Goal: Book appointment/travel/reservation

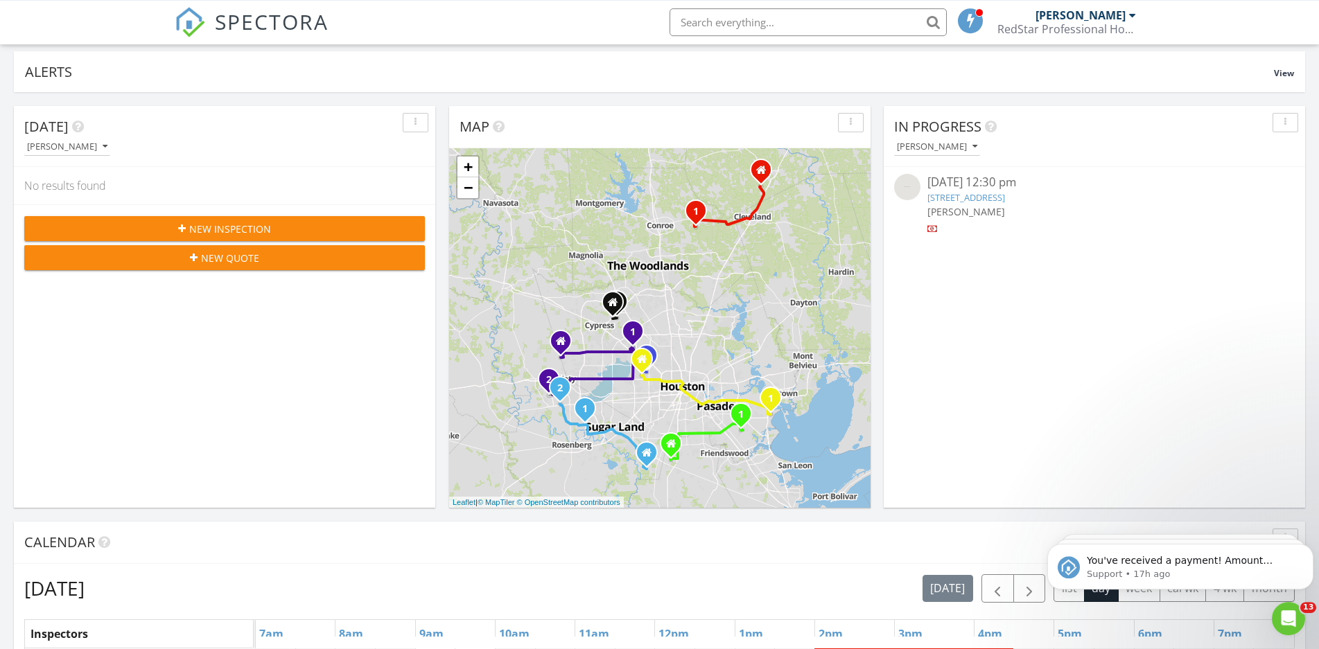
scroll to position [71, 0]
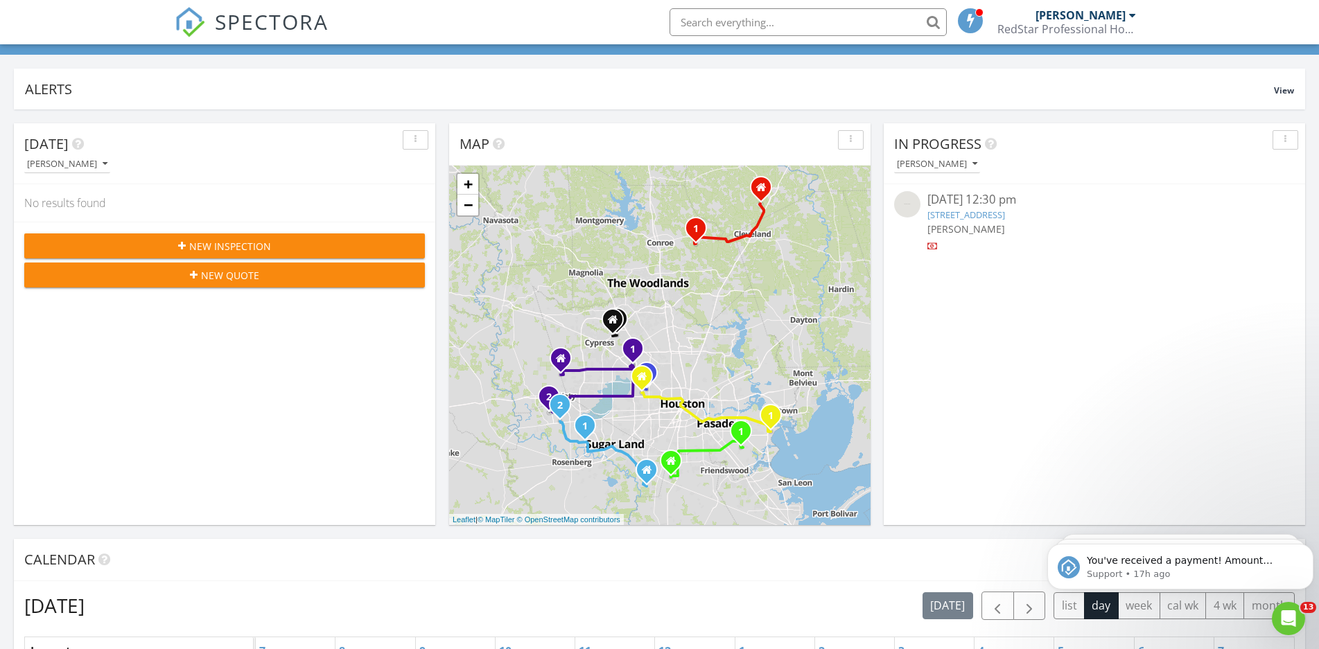
click at [771, 17] on input "text" at bounding box center [808, 22] width 277 height 28
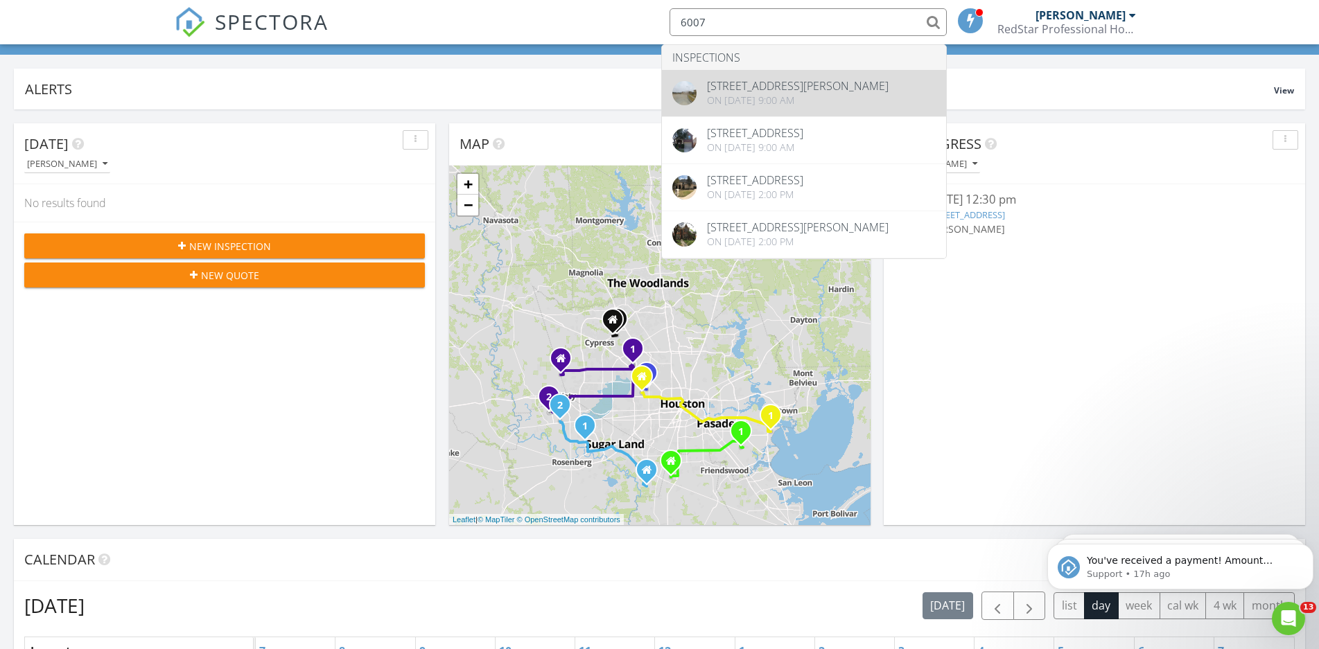
type input "6007"
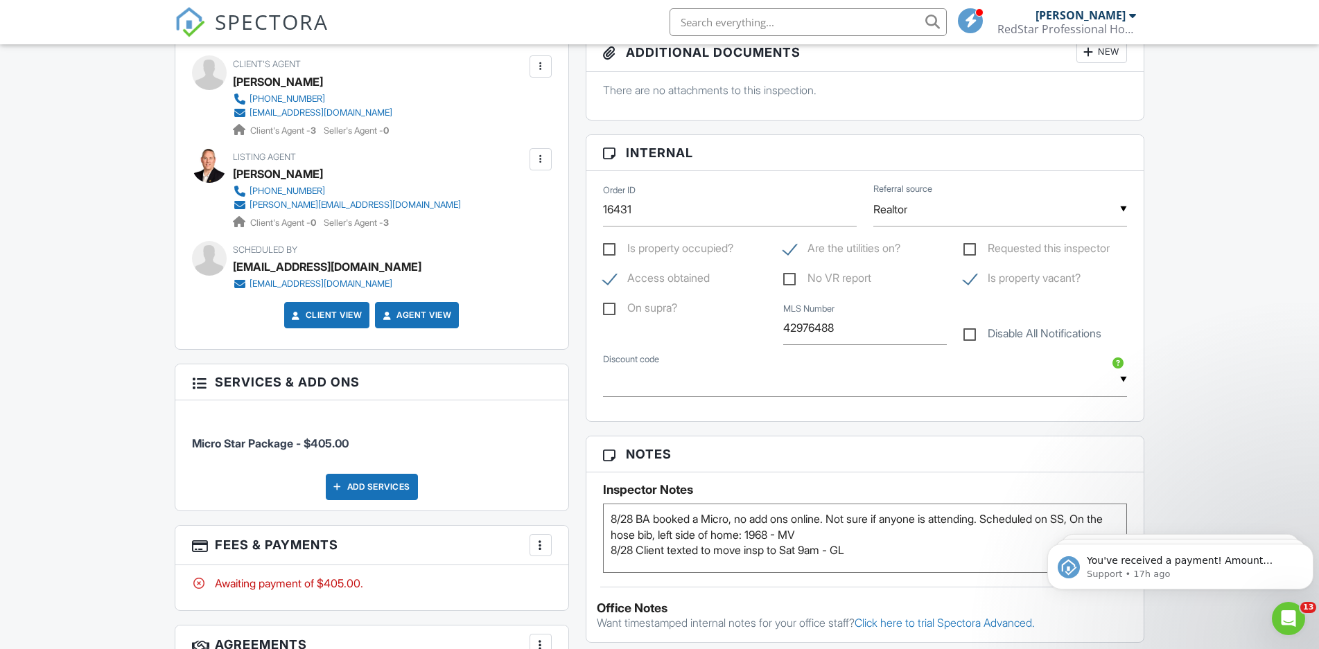
scroll to position [778, 0]
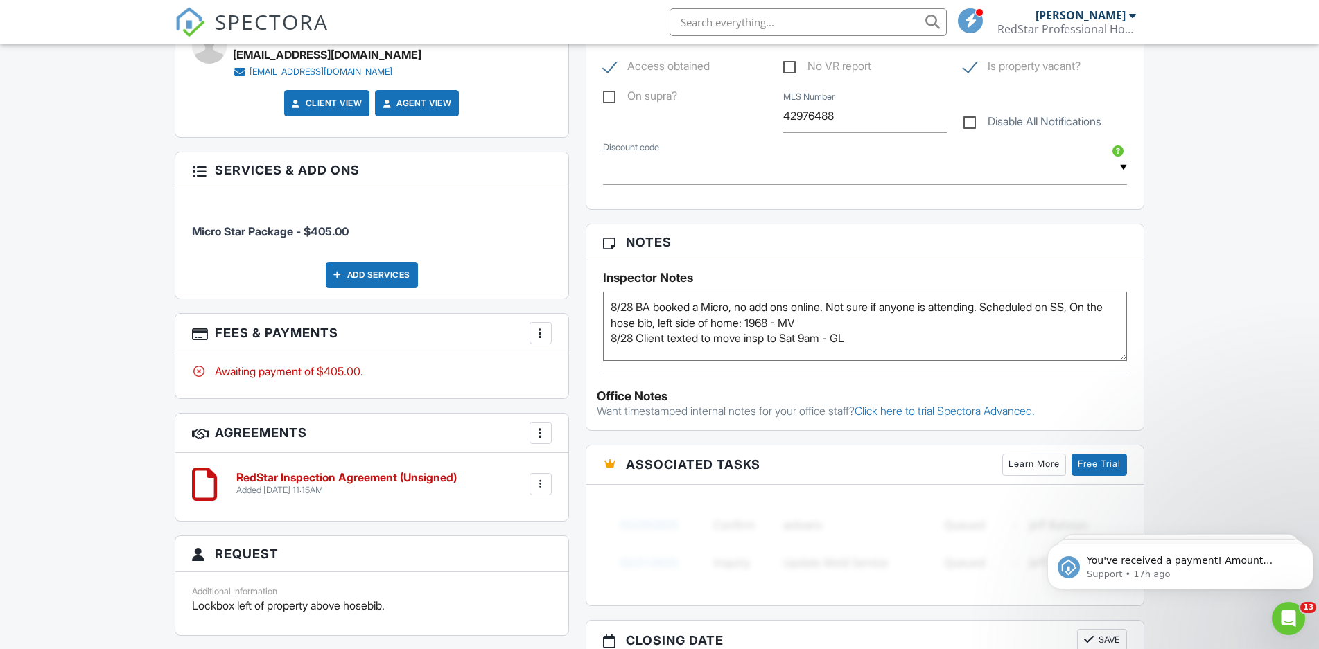
click at [757, 306] on textarea "8/28 BA booked a Micro, no add ons online. Not sure if anyone is attending. Sch…" at bounding box center [865, 326] width 525 height 69
type textarea "8/28 BA booked a Micro, denied add ons online. Not sure if anyone is attending.…"
click at [1154, 214] on div "Dashboard New Inspection Inspections Calendar Templates Settings Profile Suppor…" at bounding box center [659, 387] width 1319 height 2240
click at [1190, 268] on div "Dashboard New Inspection Inspections Calendar Templates Settings Profile Suppor…" at bounding box center [659, 387] width 1319 height 2240
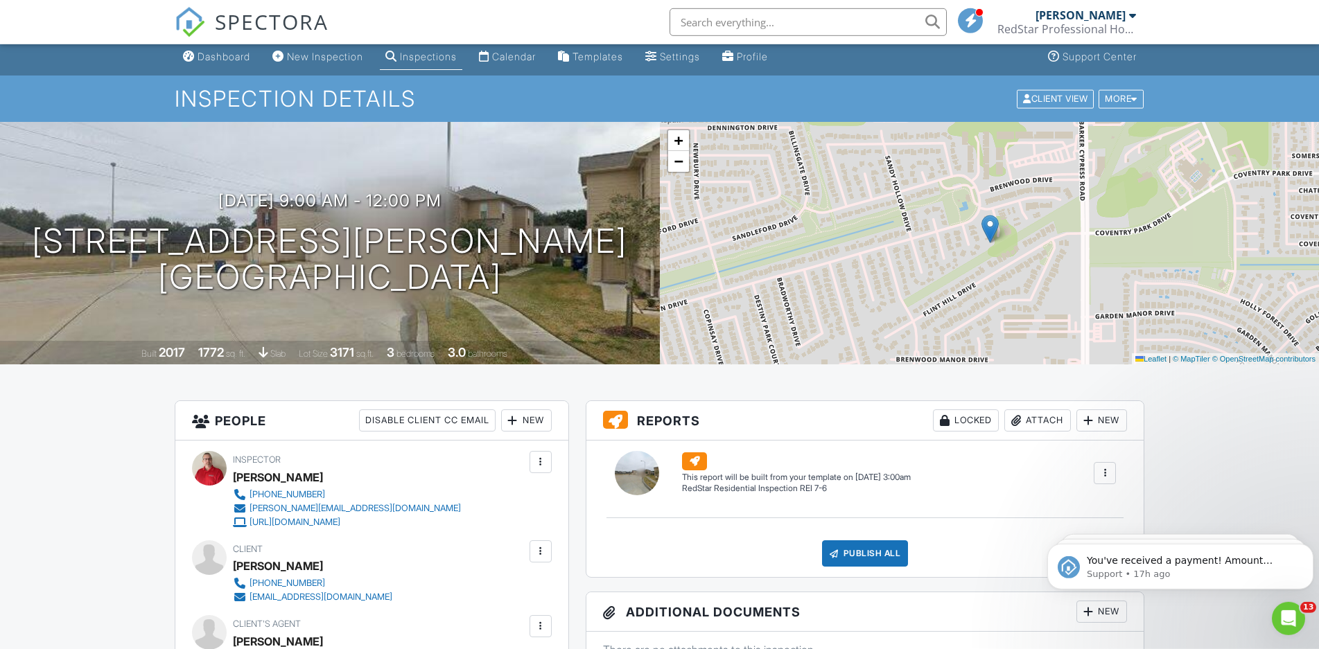
scroll to position [0, 0]
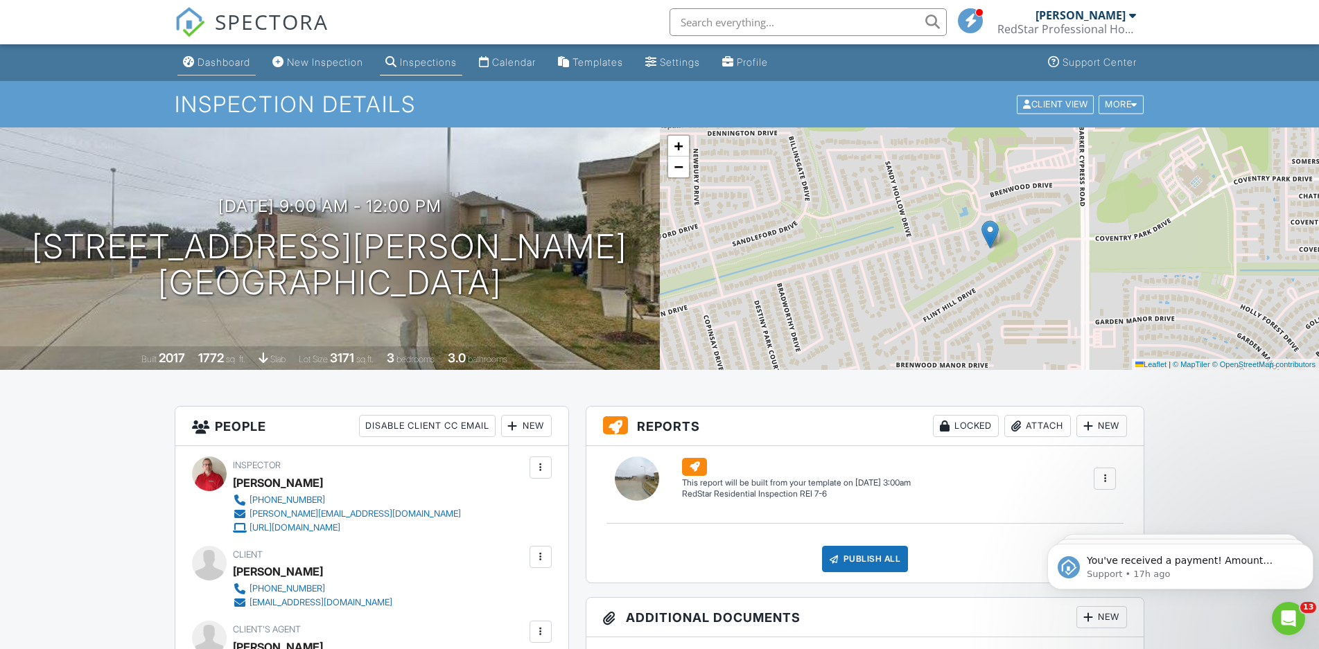
click at [228, 67] on div "Dashboard" at bounding box center [224, 62] width 53 height 12
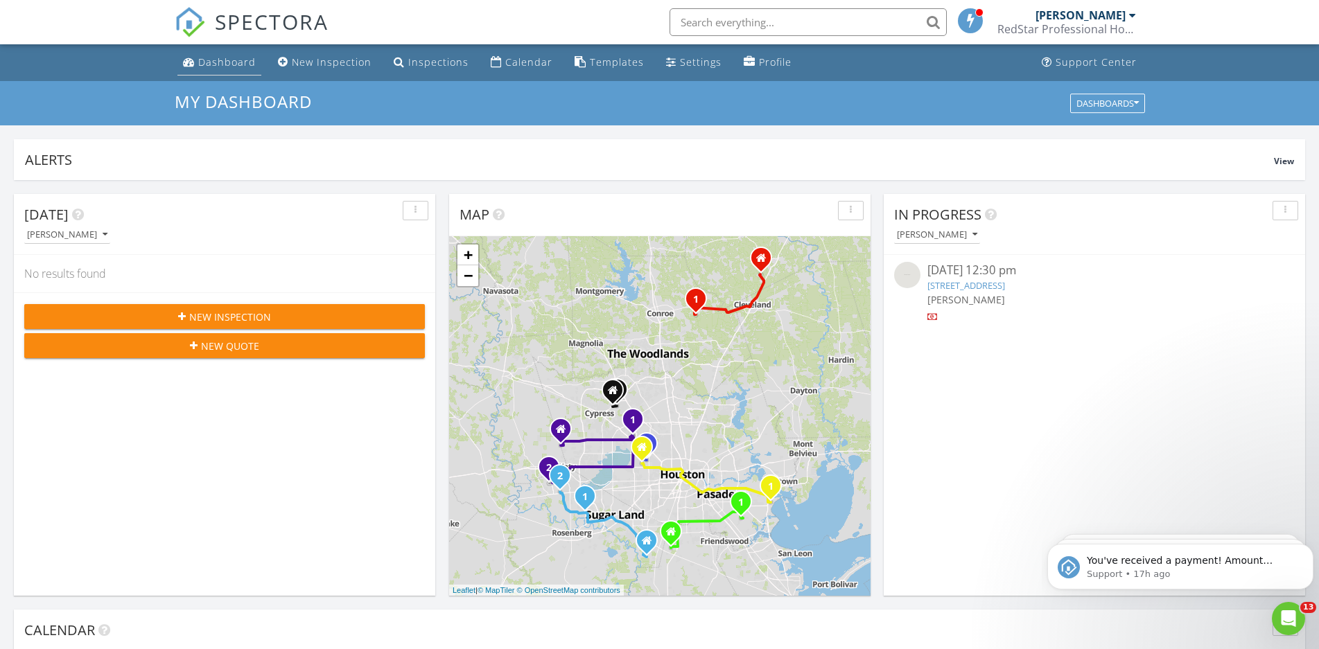
click at [205, 55] on link "Dashboard" at bounding box center [219, 63] width 84 height 26
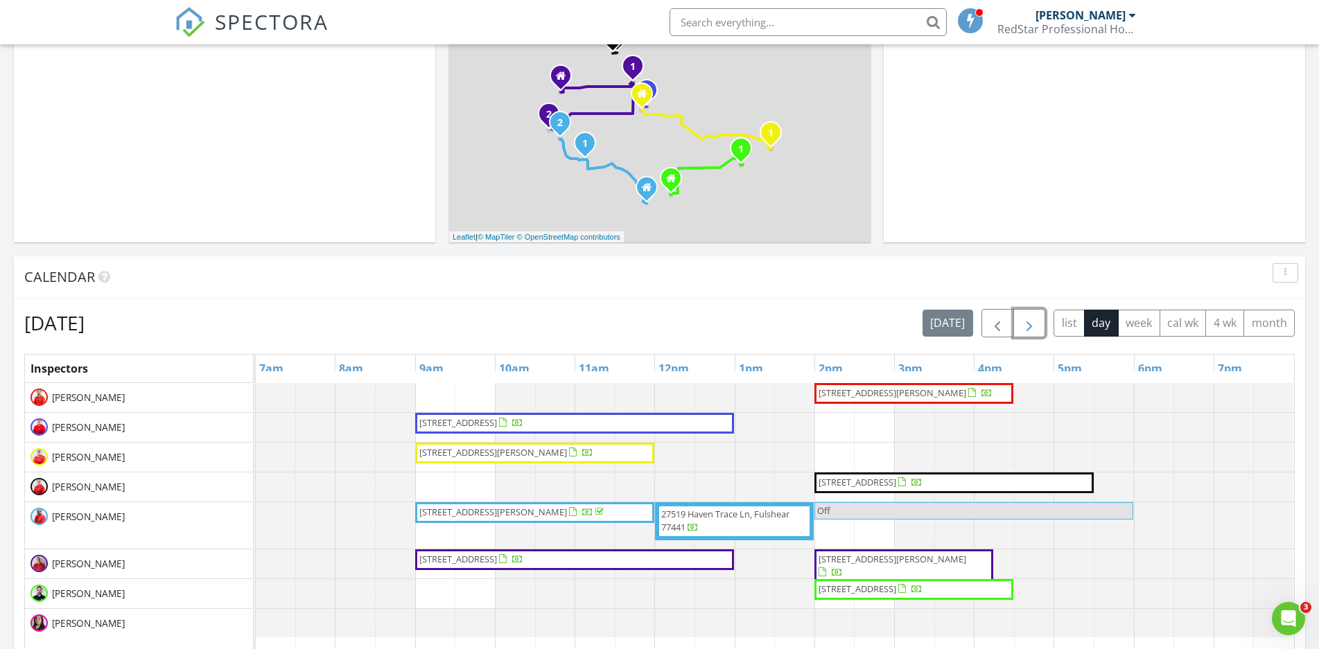
click at [1029, 329] on span "button" at bounding box center [1029, 323] width 17 height 17
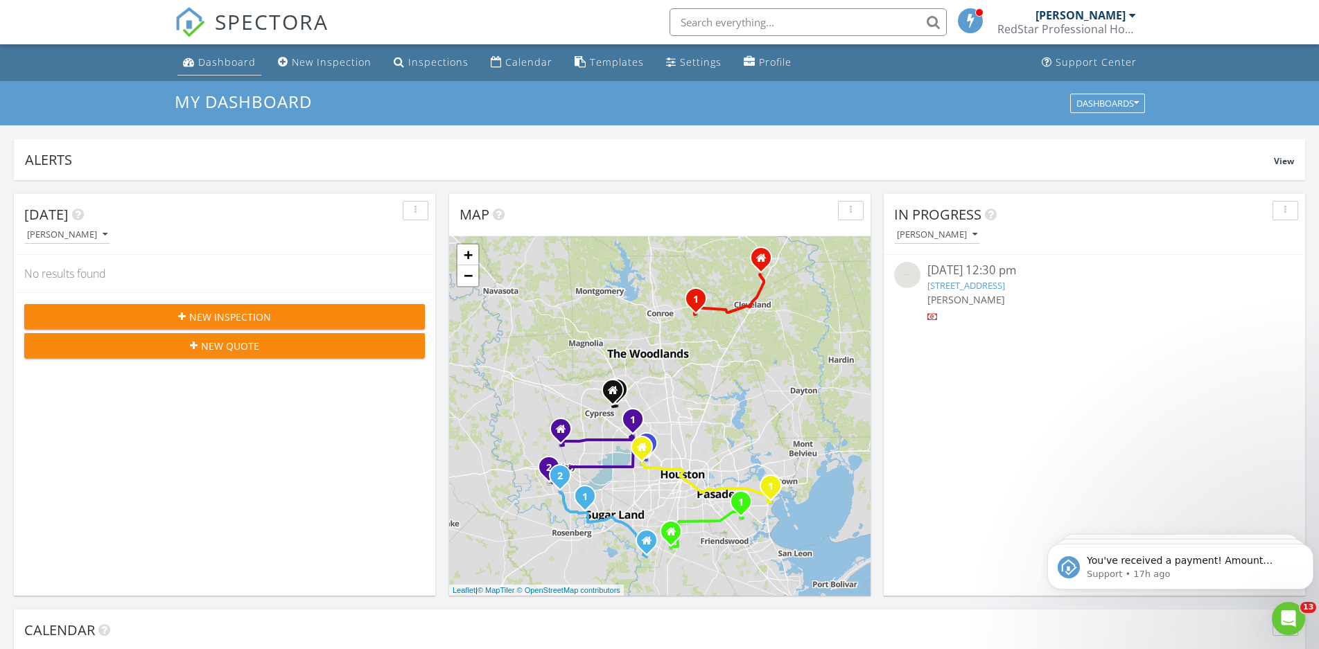
click at [201, 70] on link "Dashboard" at bounding box center [219, 63] width 84 height 26
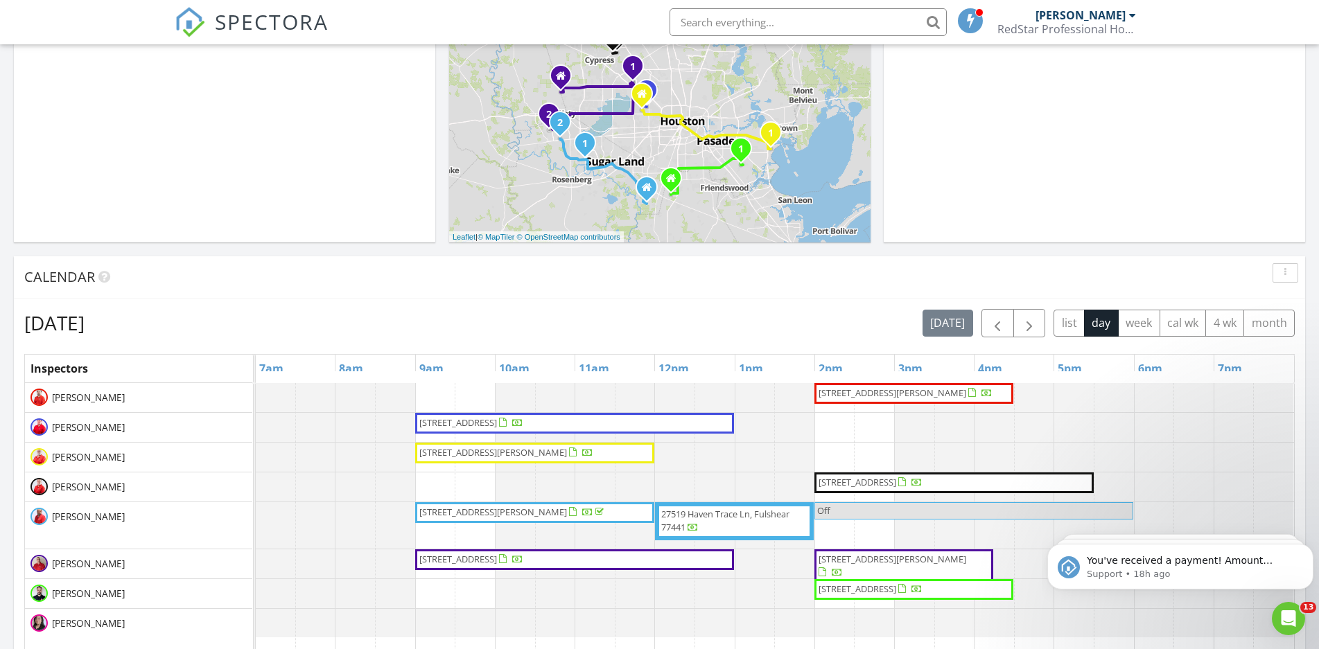
click at [753, 26] on input "text" at bounding box center [808, 22] width 277 height 28
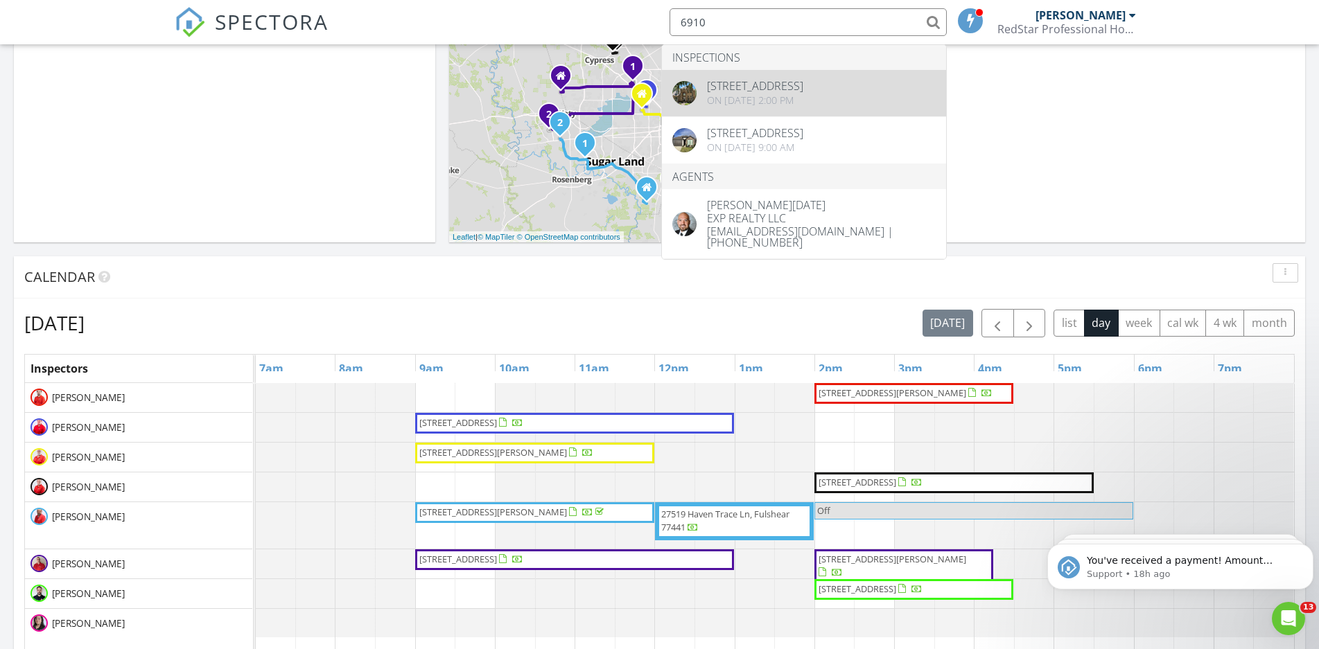
type input "6910"
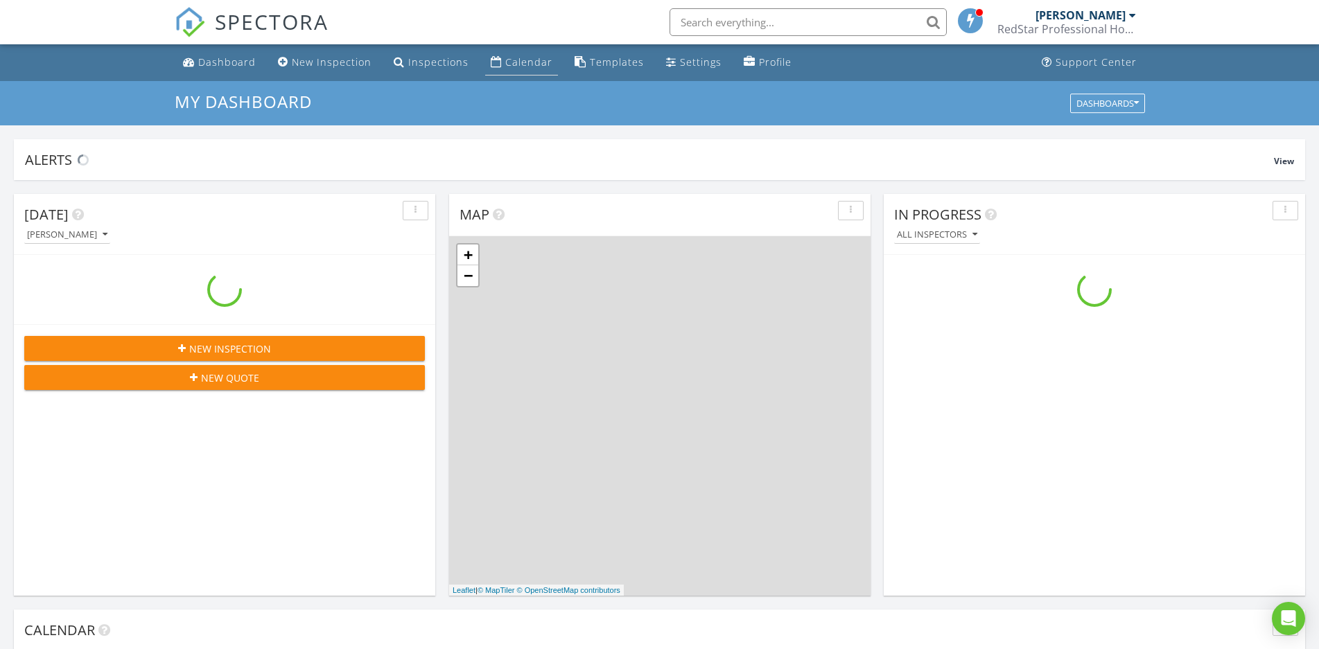
click at [517, 63] on div "Calendar" at bounding box center [528, 61] width 47 height 13
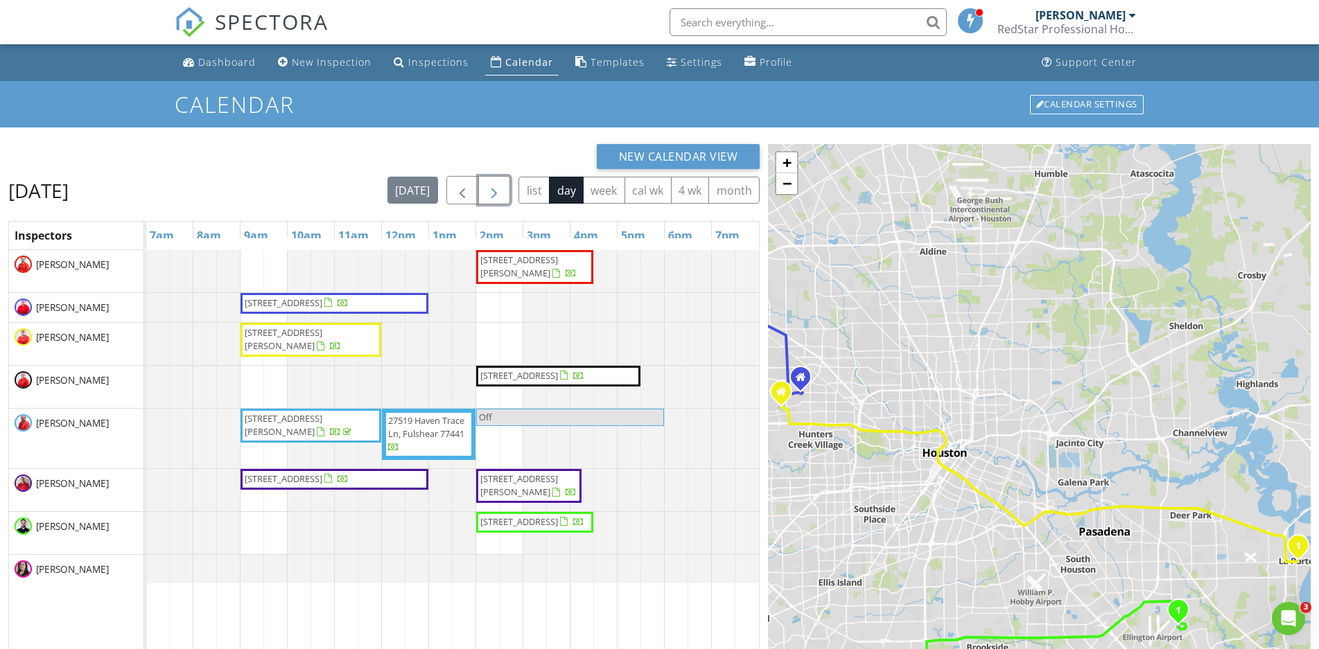
click at [492, 199] on span "button" at bounding box center [494, 190] width 17 height 17
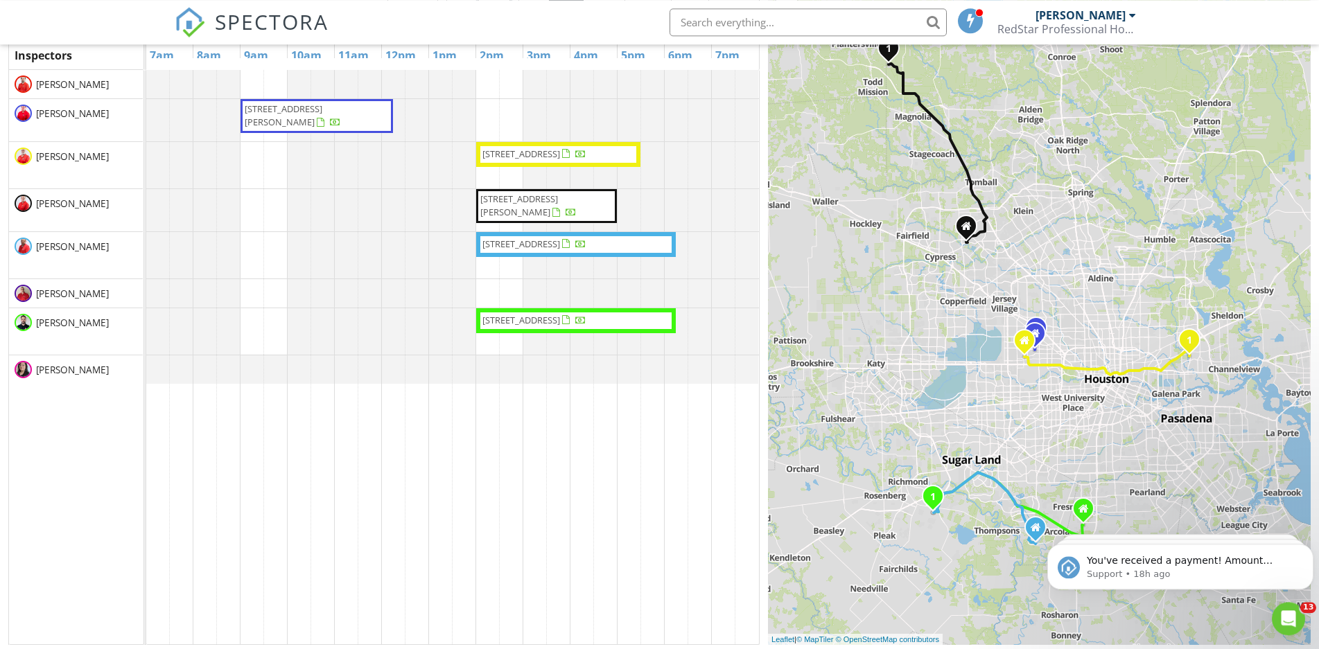
scroll to position [184, 0]
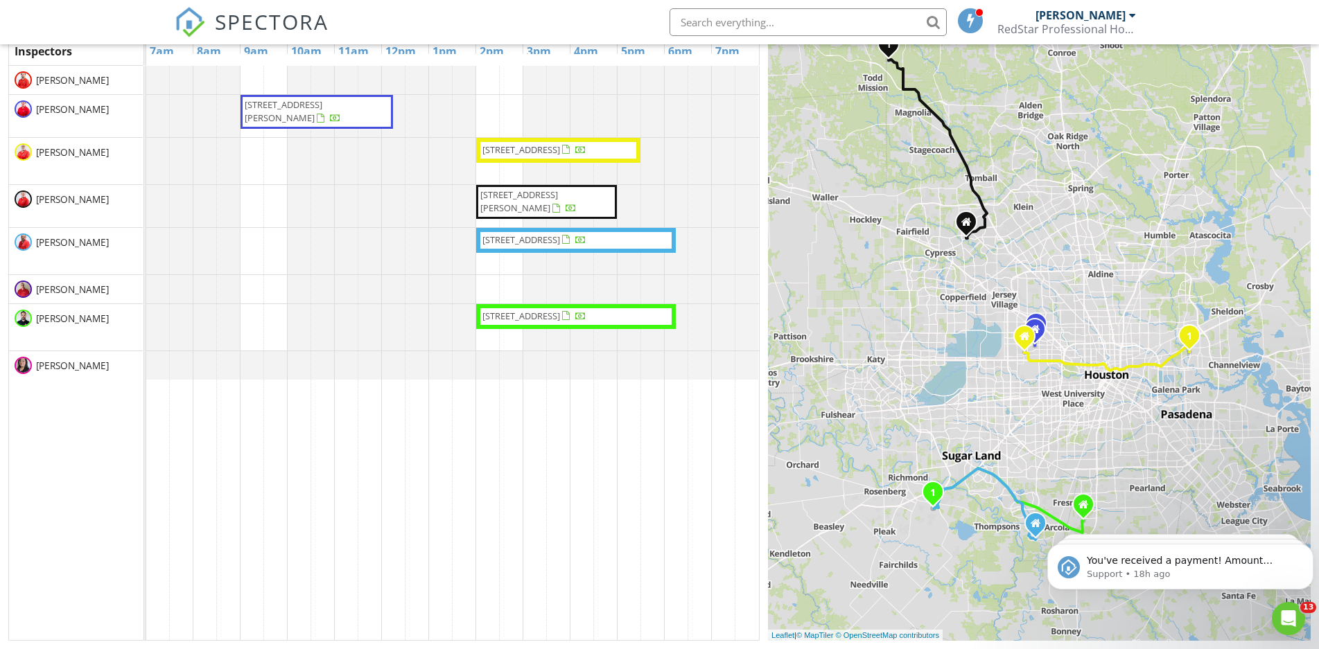
click at [146, 236] on div at bounding box center [146, 251] width 0 height 46
click at [399, 198] on link "Event" at bounding box center [391, 200] width 71 height 22
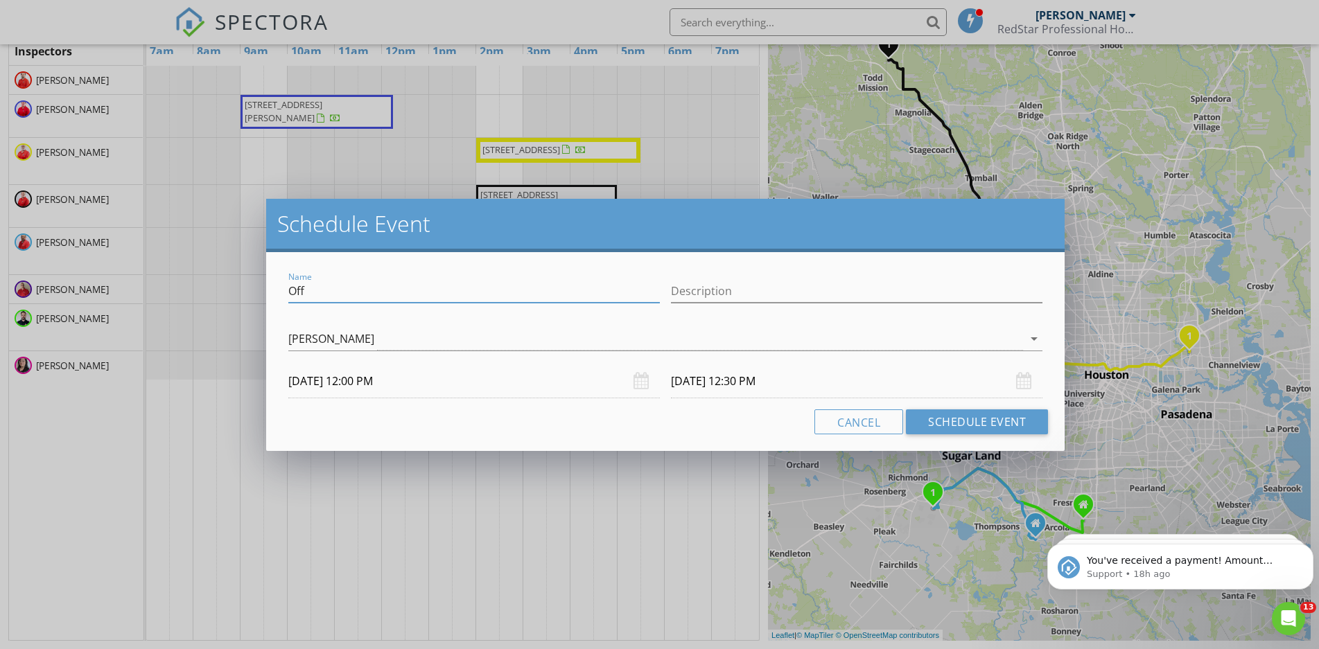
click at [288, 300] on input "Off" at bounding box center [474, 291] width 372 height 23
type input "HOLD"
click at [716, 285] on input "Description" at bounding box center [857, 291] width 372 height 23
click at [432, 287] on input "HOLD" at bounding box center [474, 291] width 372 height 23
click at [826, 289] on input "6910 Briar meadow" at bounding box center [857, 291] width 372 height 23
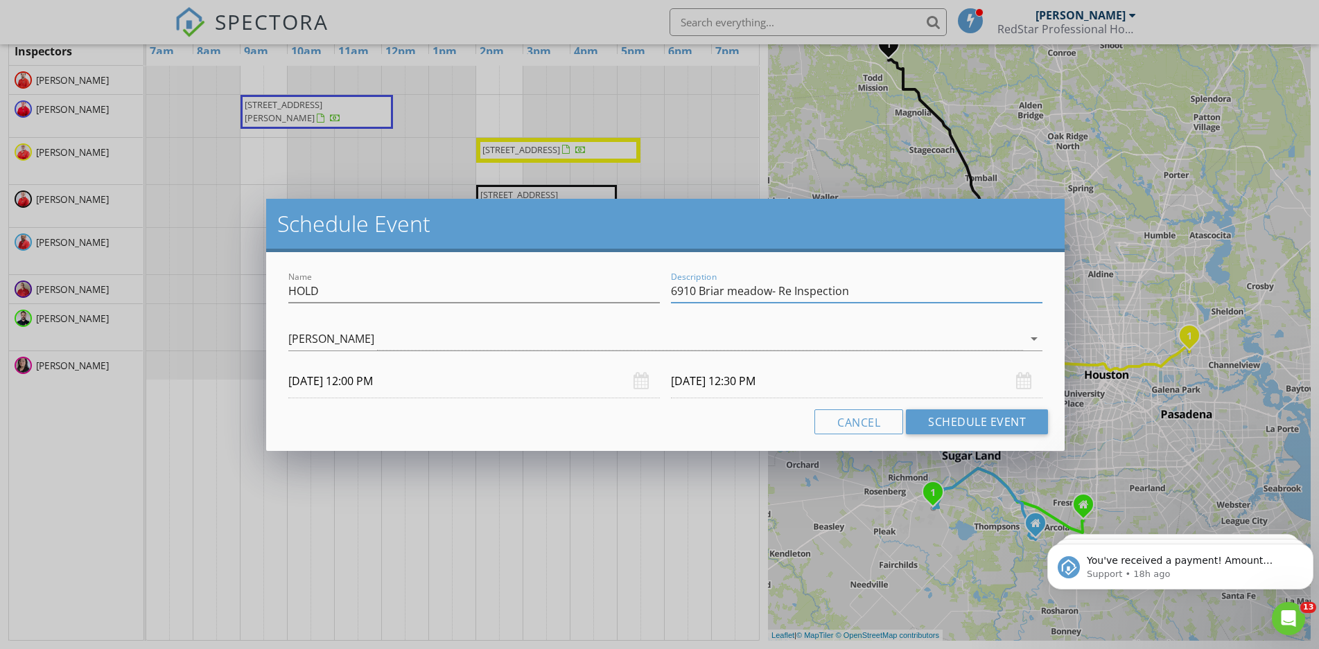
type input "6910 Briar meadow- Re Inspection"
click at [814, 380] on input "08/29/2025 12:30 PM" at bounding box center [857, 382] width 372 height 34
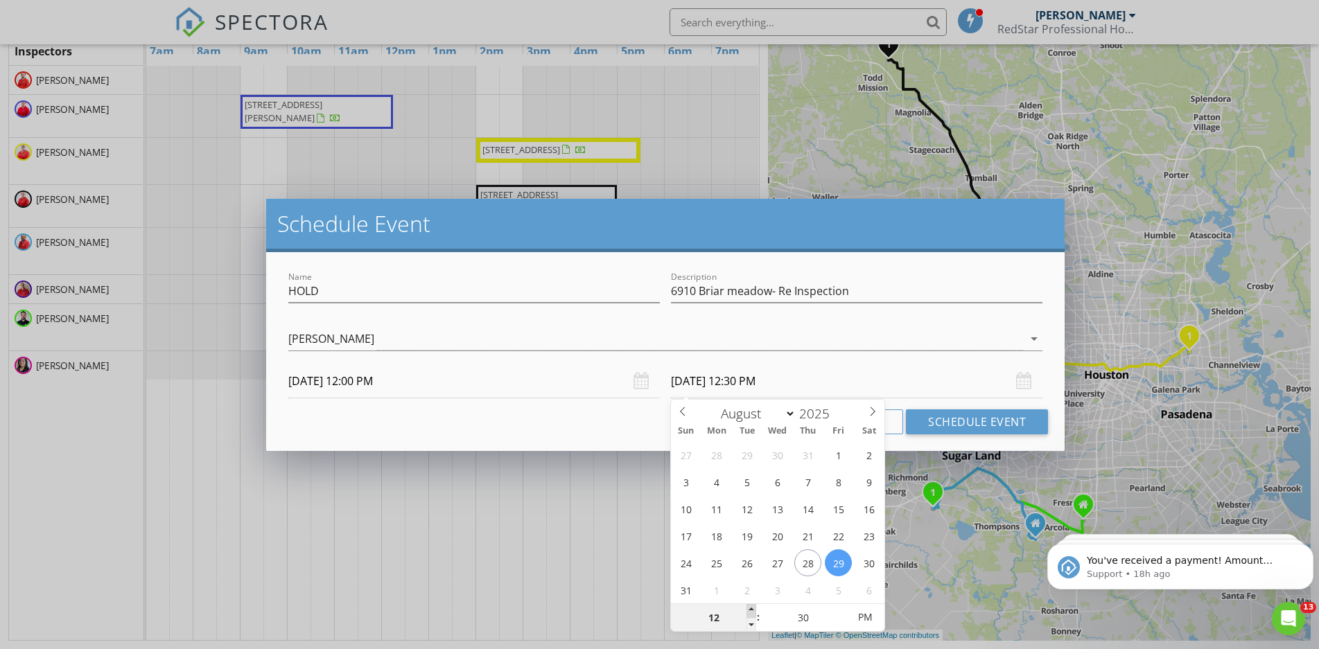
type input "01"
type input "08/29/2025 1:30 PM"
click at [753, 607] on span at bounding box center [752, 611] width 10 height 14
type input "02"
type input "08/29/2025 2:30 PM"
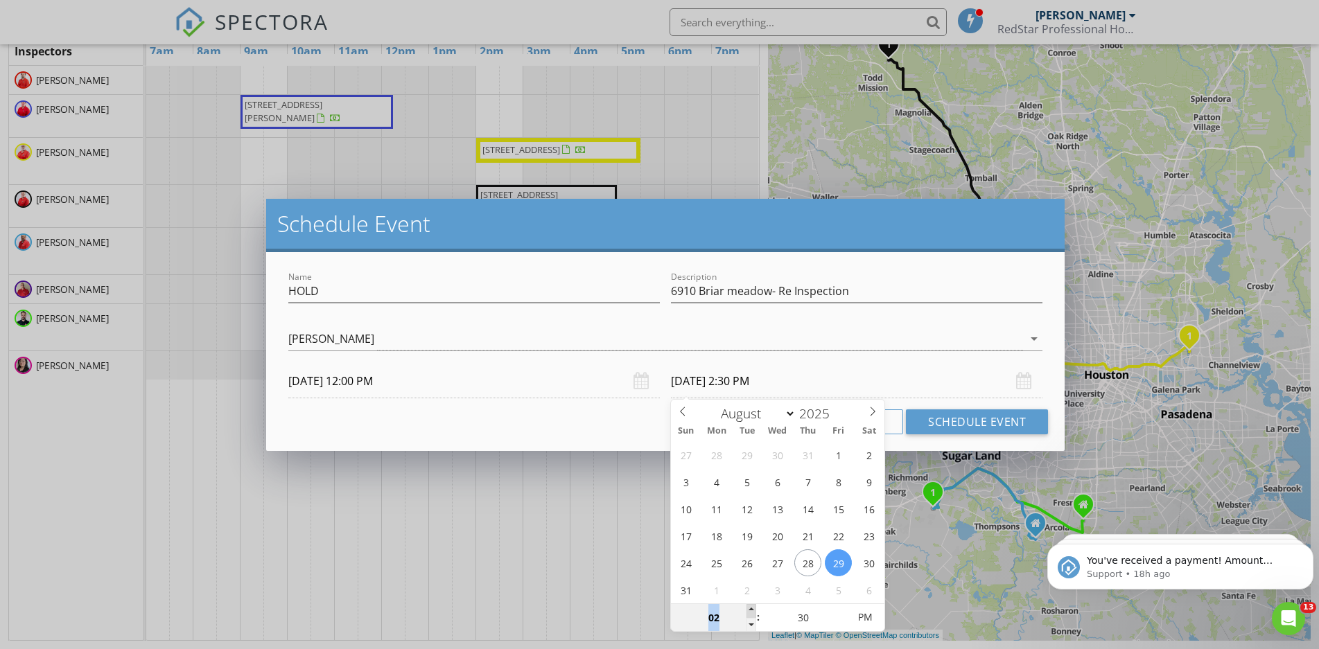
click at [753, 607] on span at bounding box center [752, 611] width 10 height 14
type input "25"
type input "08/29/2025 2:25 PM"
click at [842, 624] on span at bounding box center [841, 625] width 10 height 14
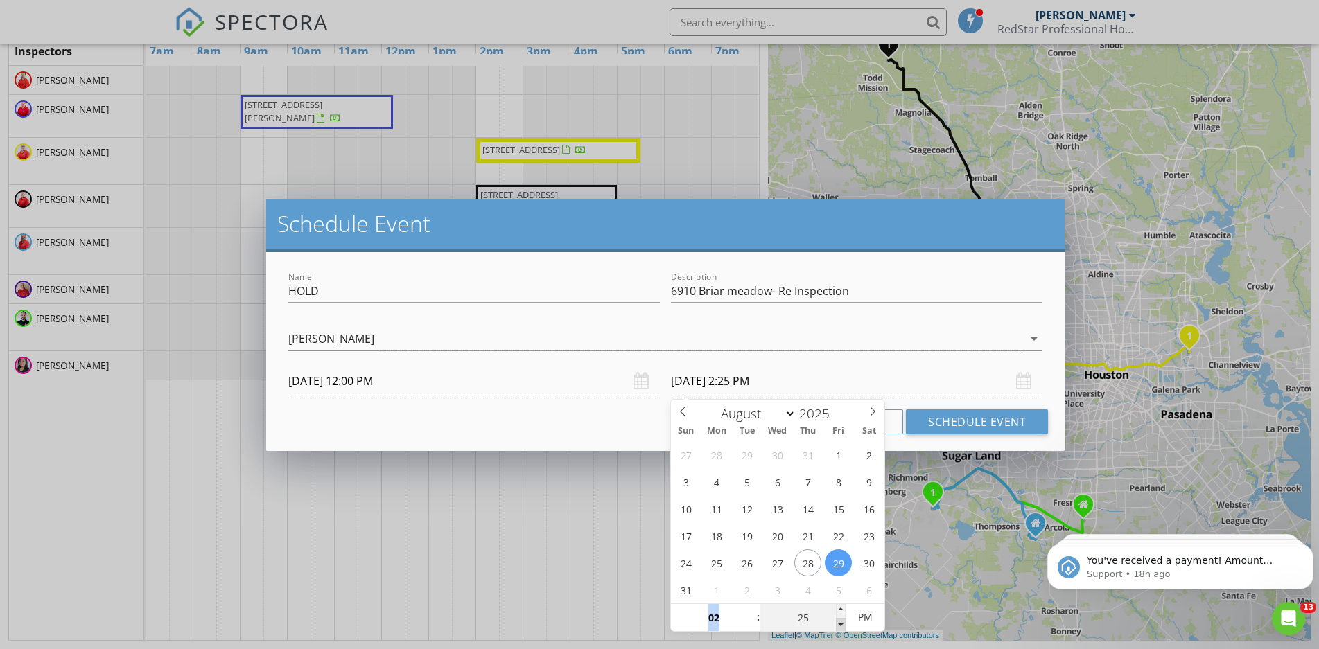
type input "20"
type input "08/29/2025 2:20 PM"
type input "15"
type input "08/29/2025 2:15 PM"
click at [842, 624] on span at bounding box center [841, 625] width 10 height 14
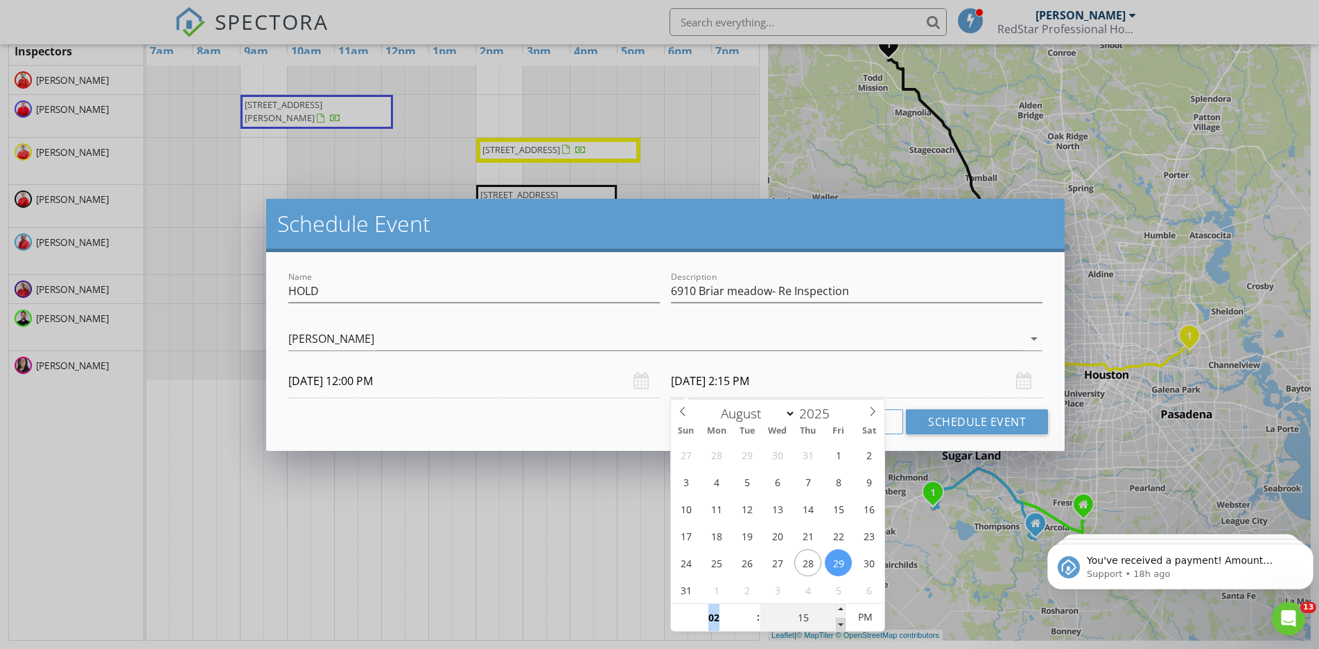
type input "10"
type input "08/29/2025 2:10 PM"
click at [842, 624] on span at bounding box center [841, 625] width 10 height 14
type input "05"
type input "08/29/2025 2:05 PM"
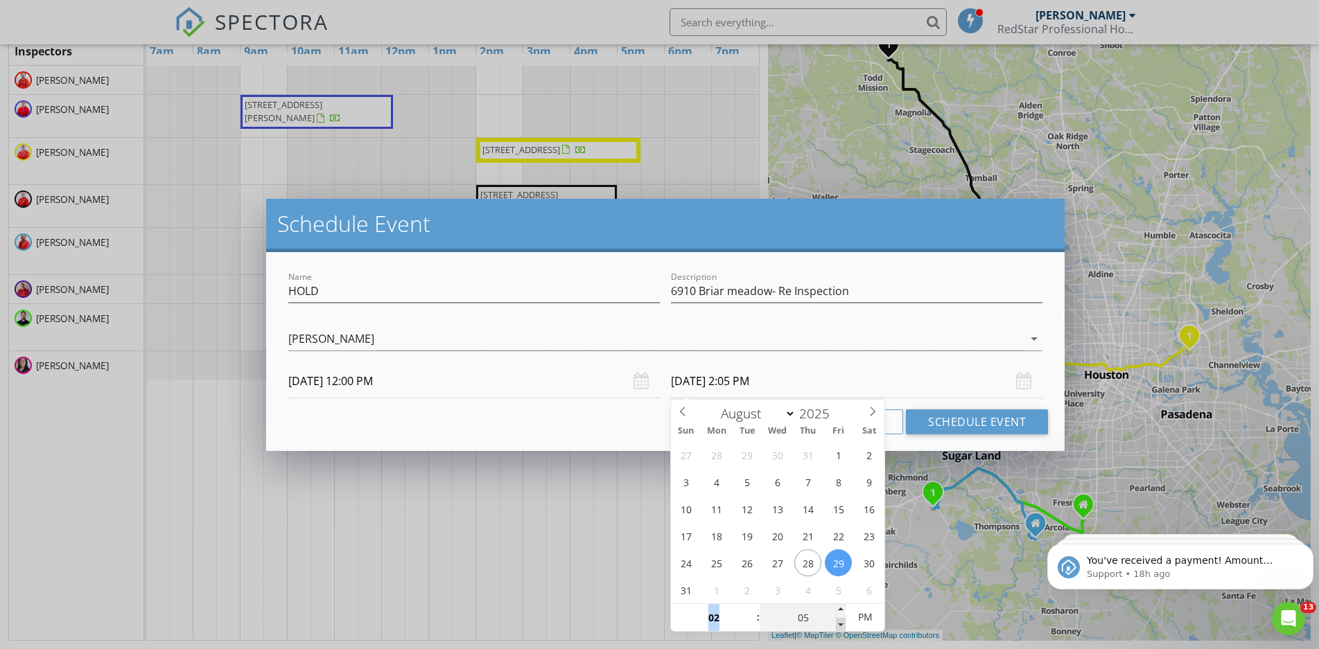
click at [842, 624] on span at bounding box center [841, 625] width 10 height 14
type input "00"
type input "08/29/2025 2:00 PM"
click at [842, 624] on span at bounding box center [841, 625] width 10 height 14
click at [951, 419] on button "Schedule Event" at bounding box center [977, 422] width 142 height 25
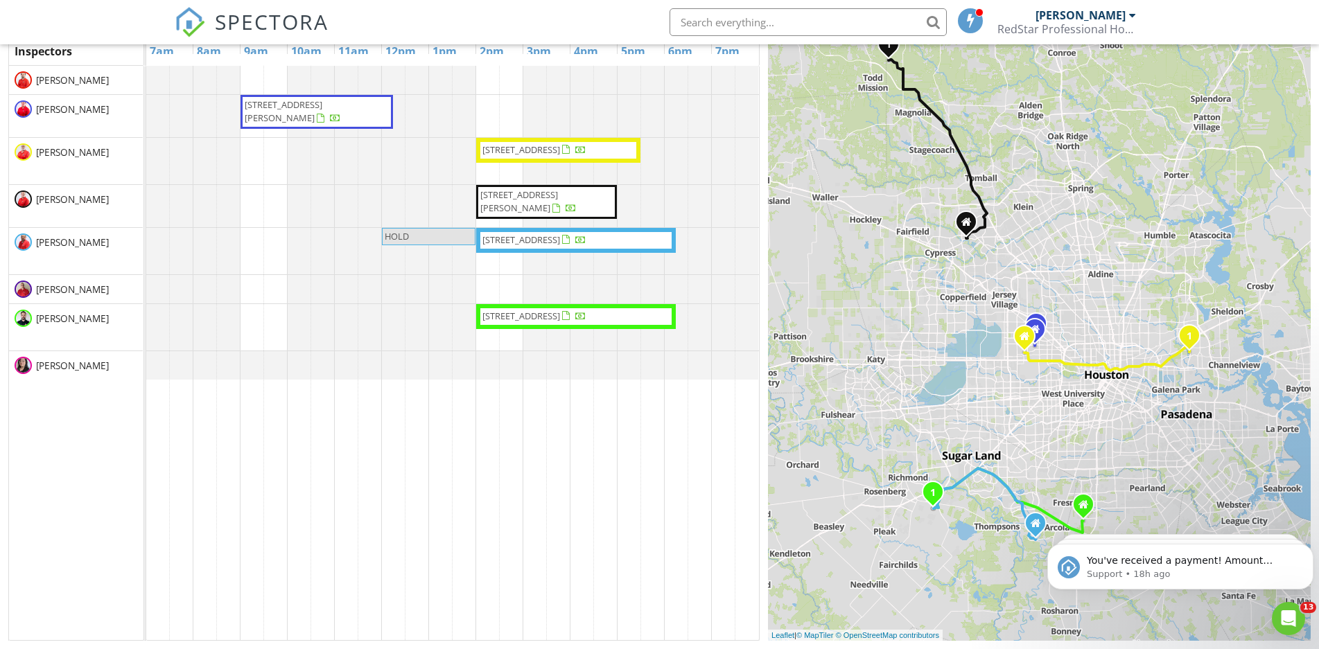
click at [415, 238] on span "HOLD" at bounding box center [428, 236] width 91 height 13
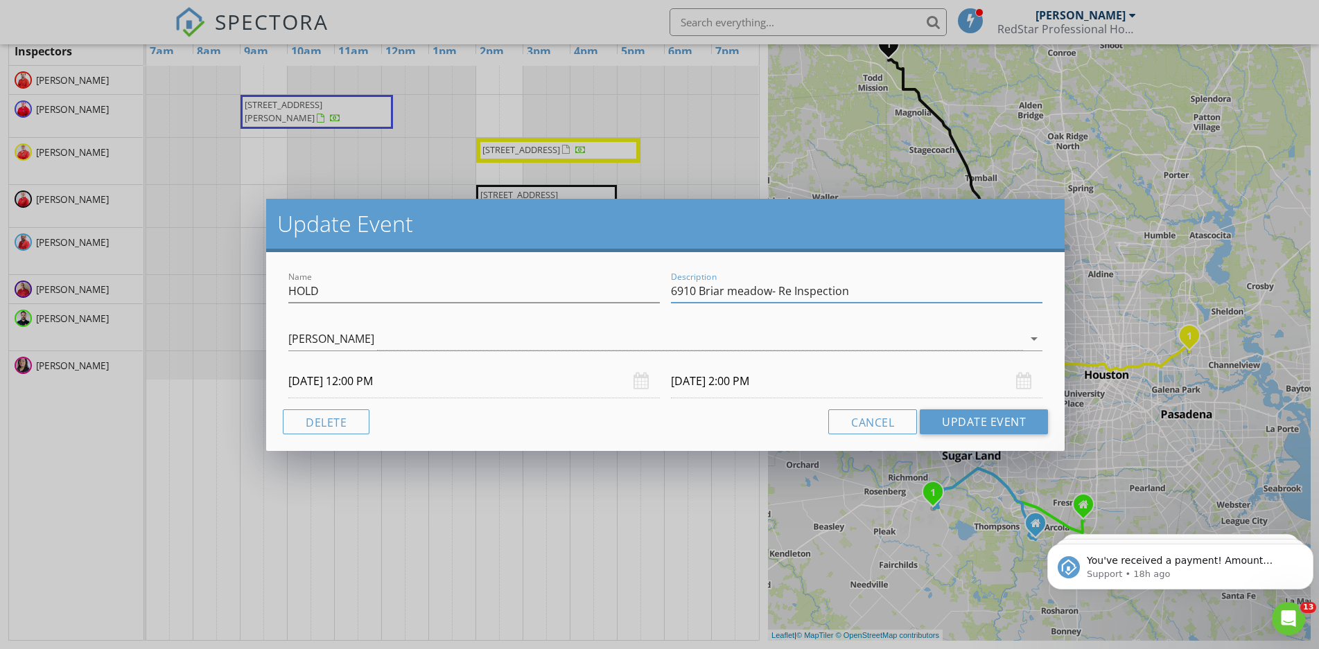
drag, startPoint x: 857, startPoint y: 292, endPoint x: 654, endPoint y: 293, distance: 203.8
click at [671, 293] on input "6910 Briar meadow- Re Inspection" at bounding box center [857, 291] width 372 height 23
click at [348, 290] on input "HOLD" at bounding box center [474, 291] width 372 height 23
paste input "6910 Briar meadow- Re Inspection"
type input "HOLD 6910 Briar meadow- Re Inspection"
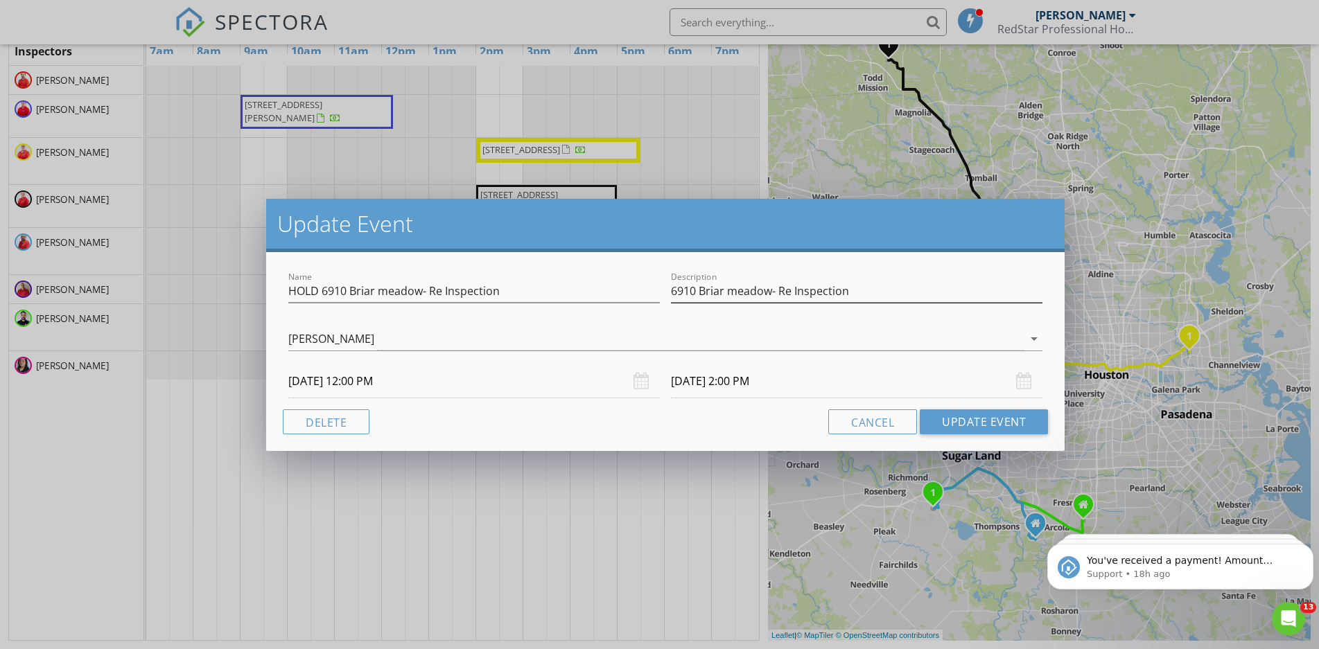
drag, startPoint x: 670, startPoint y: 290, endPoint x: 882, endPoint y: 290, distance: 211.4
click at [882, 290] on div "Description 6910 Briar meadow- Re Inspection" at bounding box center [856, 293] width 383 height 48
drag, startPoint x: 871, startPoint y: 293, endPoint x: 610, endPoint y: 295, distance: 260.6
click at [671, 295] on input "6910 Briar meadow- Re Inspection" at bounding box center [857, 291] width 372 height 23
click at [977, 433] on button "Update Event" at bounding box center [984, 422] width 128 height 25
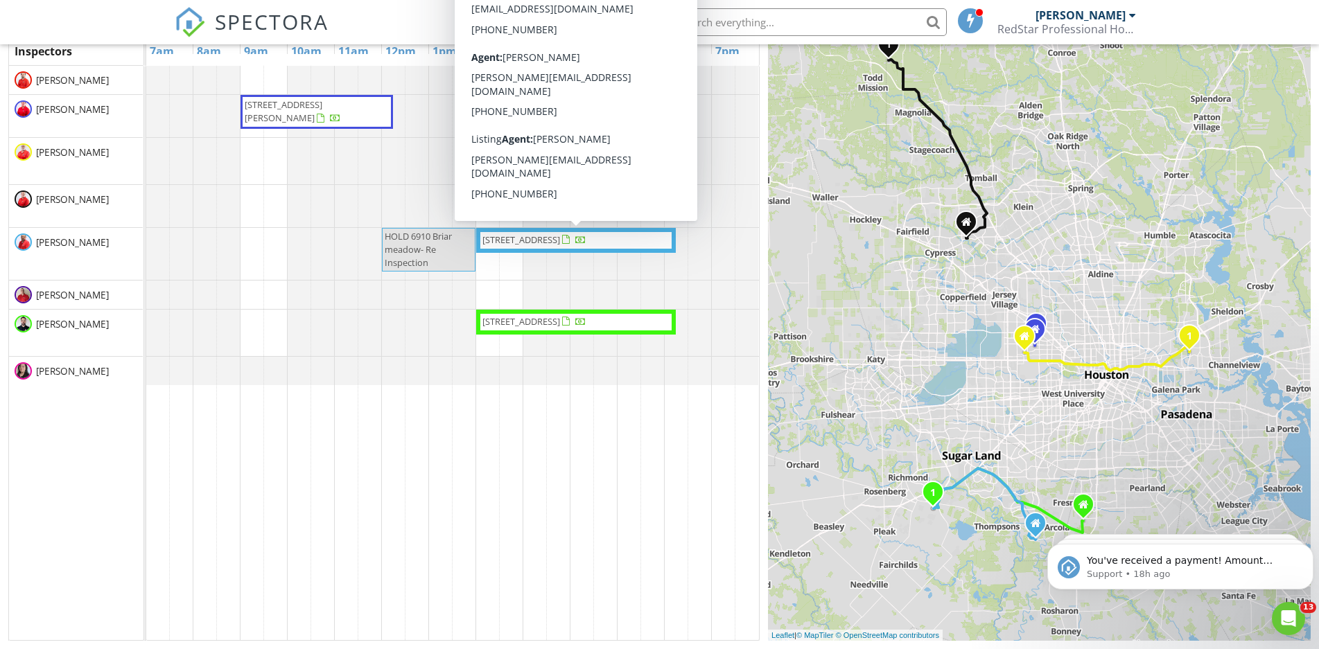
scroll to position [0, 0]
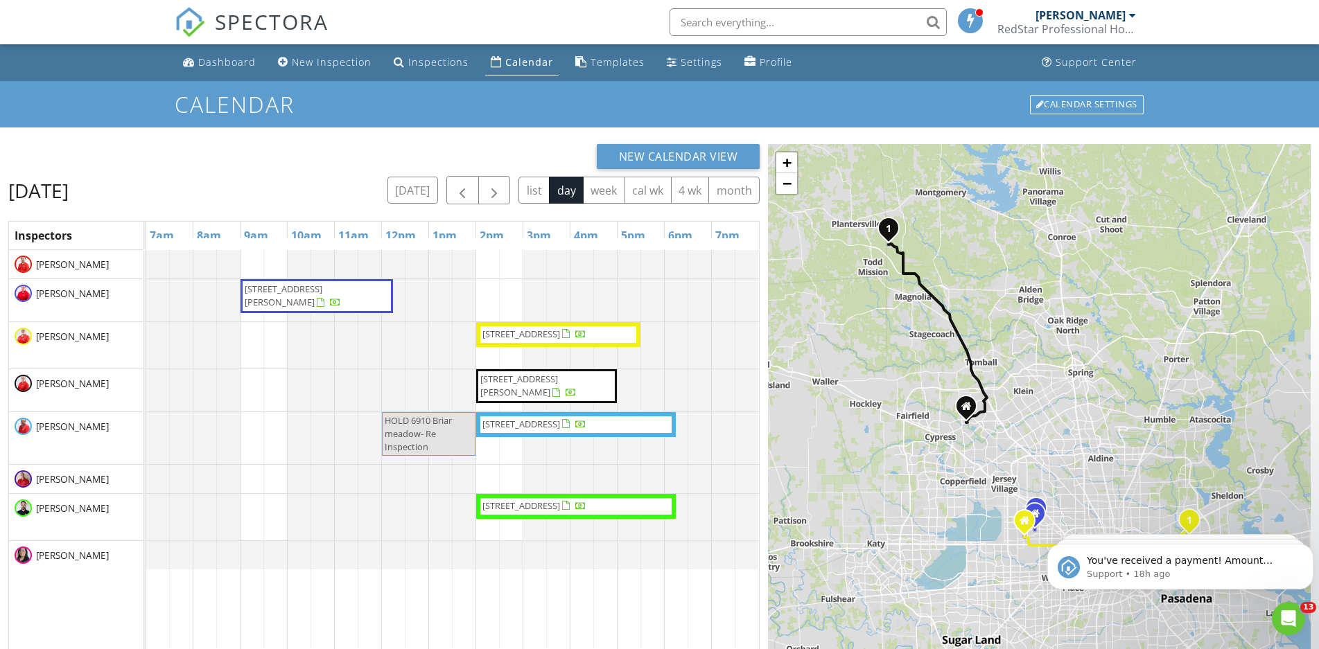
click at [381, 194] on div "Friday, August 29, 2025 today list day week cal wk 4 wk month" at bounding box center [383, 190] width 751 height 28
click at [420, 194] on button "[DATE]" at bounding box center [412, 190] width 51 height 27
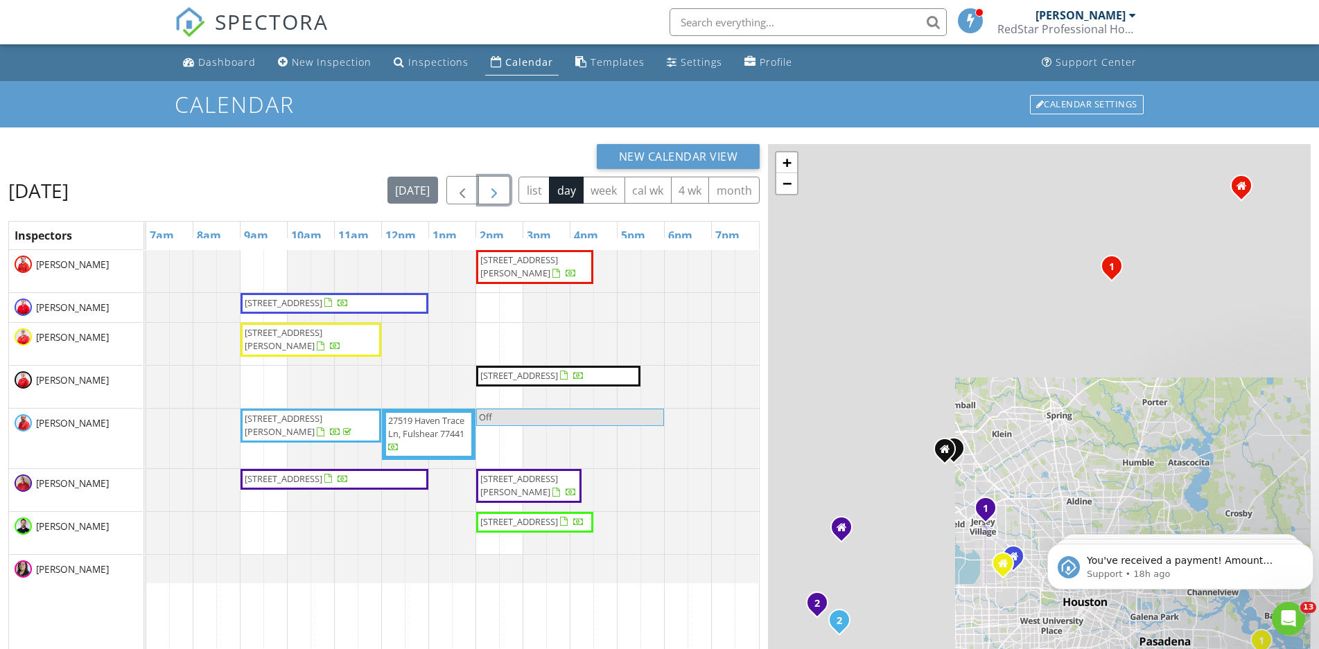
click at [489, 190] on span "button" at bounding box center [494, 190] width 17 height 17
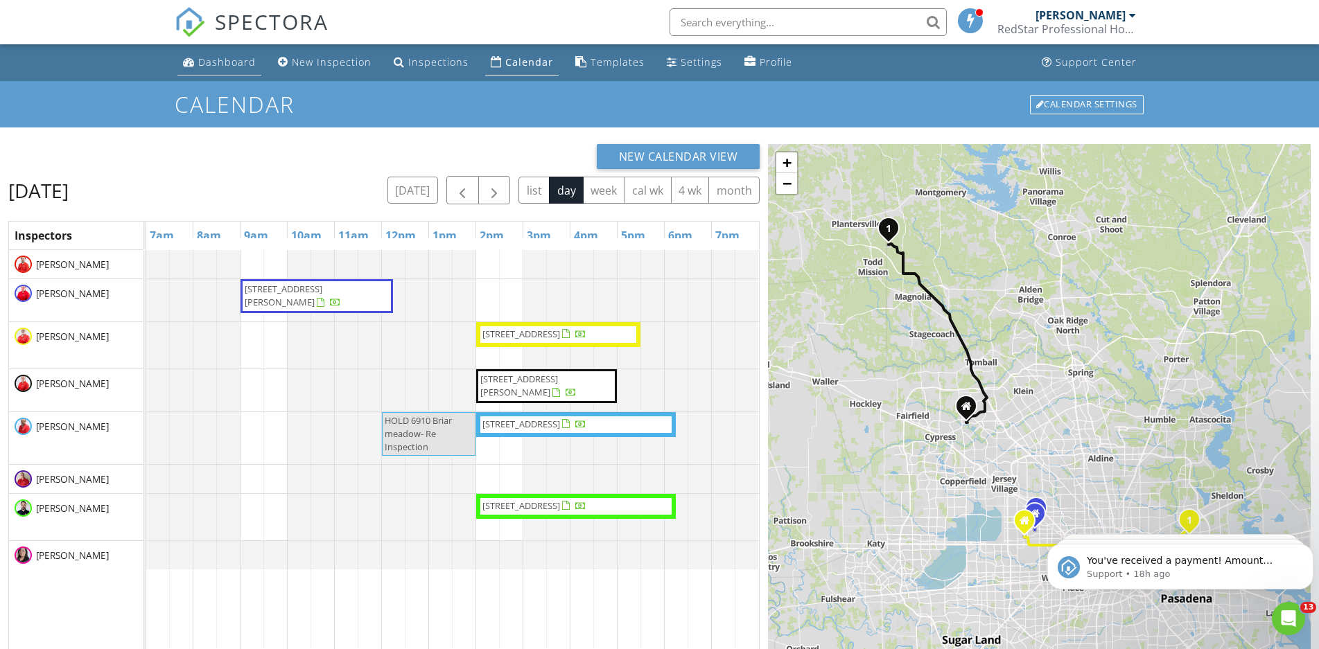
click at [229, 71] on link "Dashboard" at bounding box center [219, 63] width 84 height 26
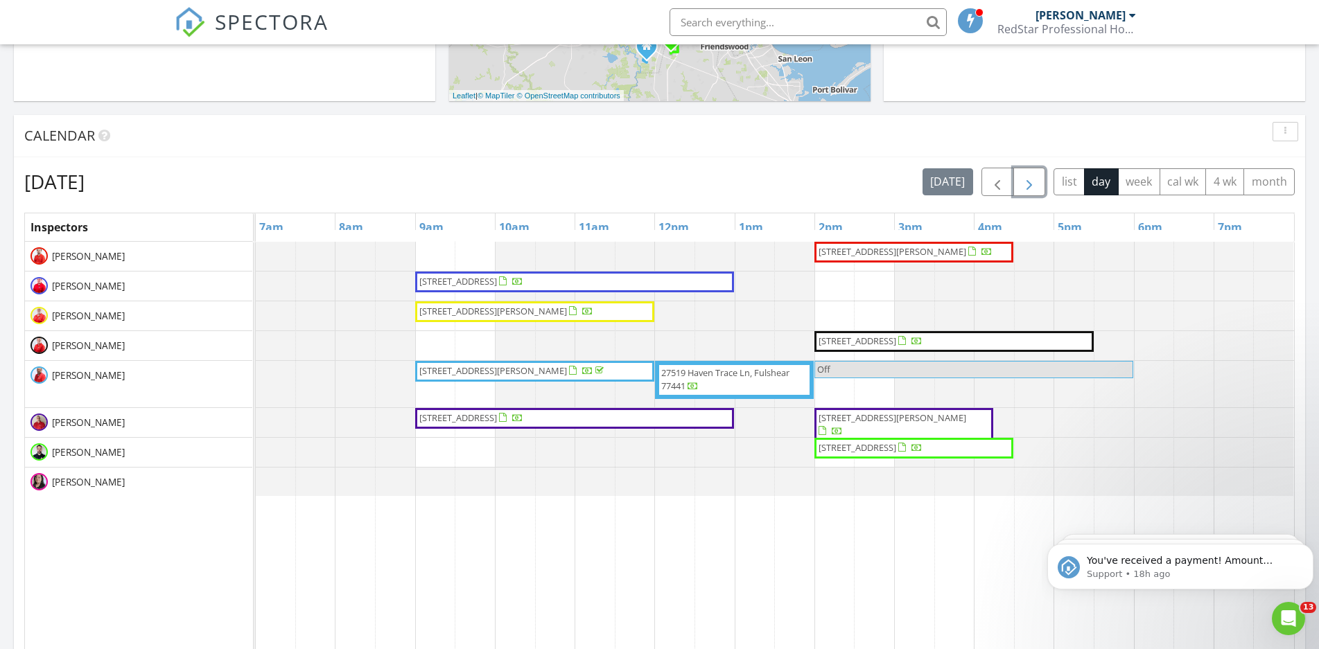
click at [1032, 179] on span "button" at bounding box center [1029, 182] width 17 height 17
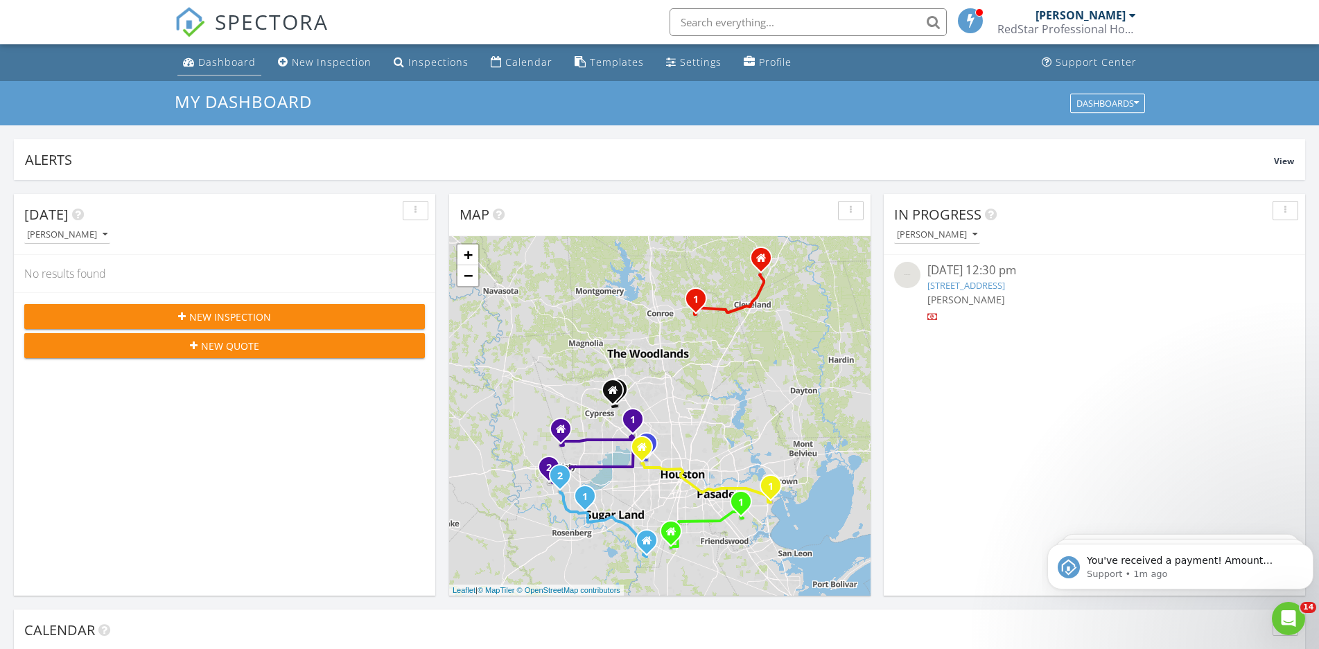
click at [229, 68] on div "Dashboard" at bounding box center [227, 61] width 58 height 13
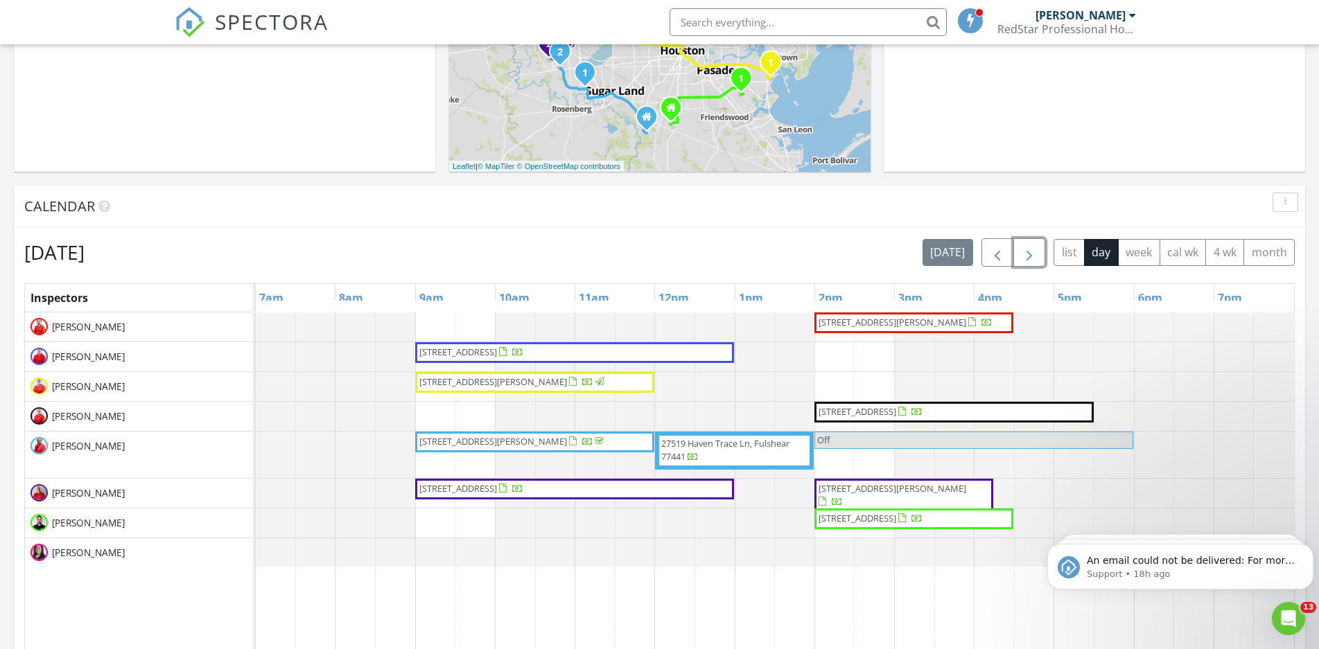
click at [1031, 247] on span "button" at bounding box center [1029, 253] width 17 height 17
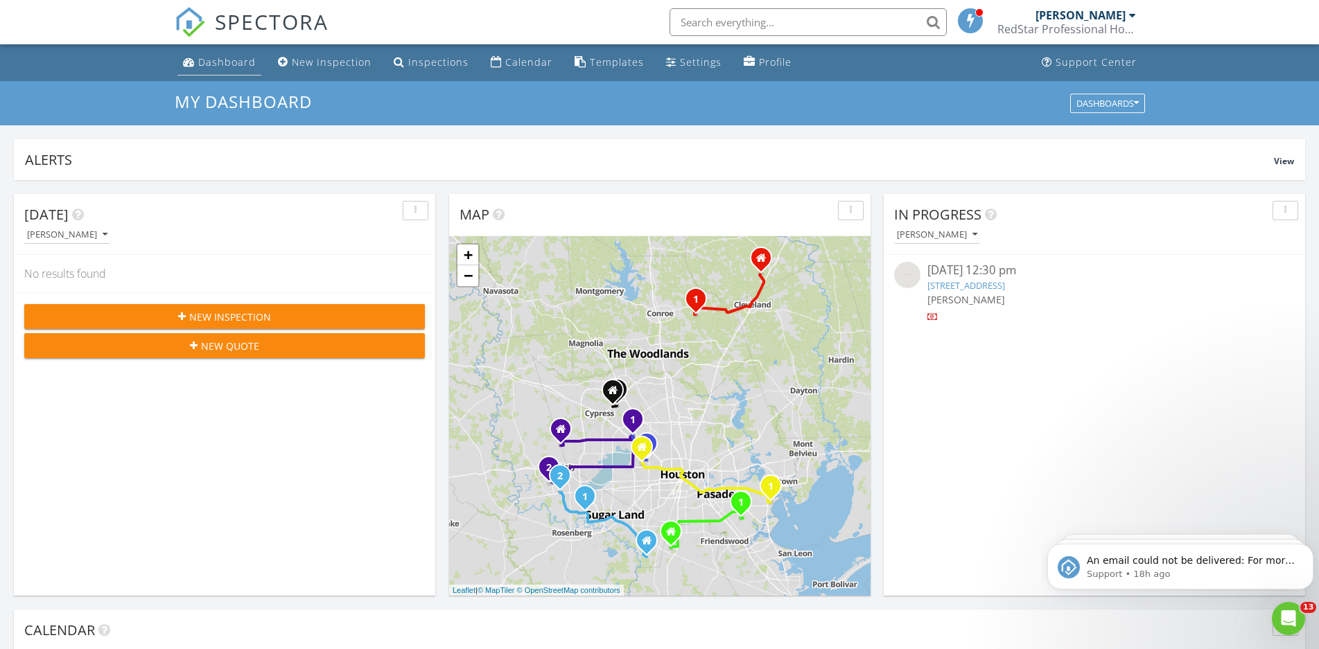
click at [226, 68] on div "Dashboard" at bounding box center [227, 61] width 58 height 13
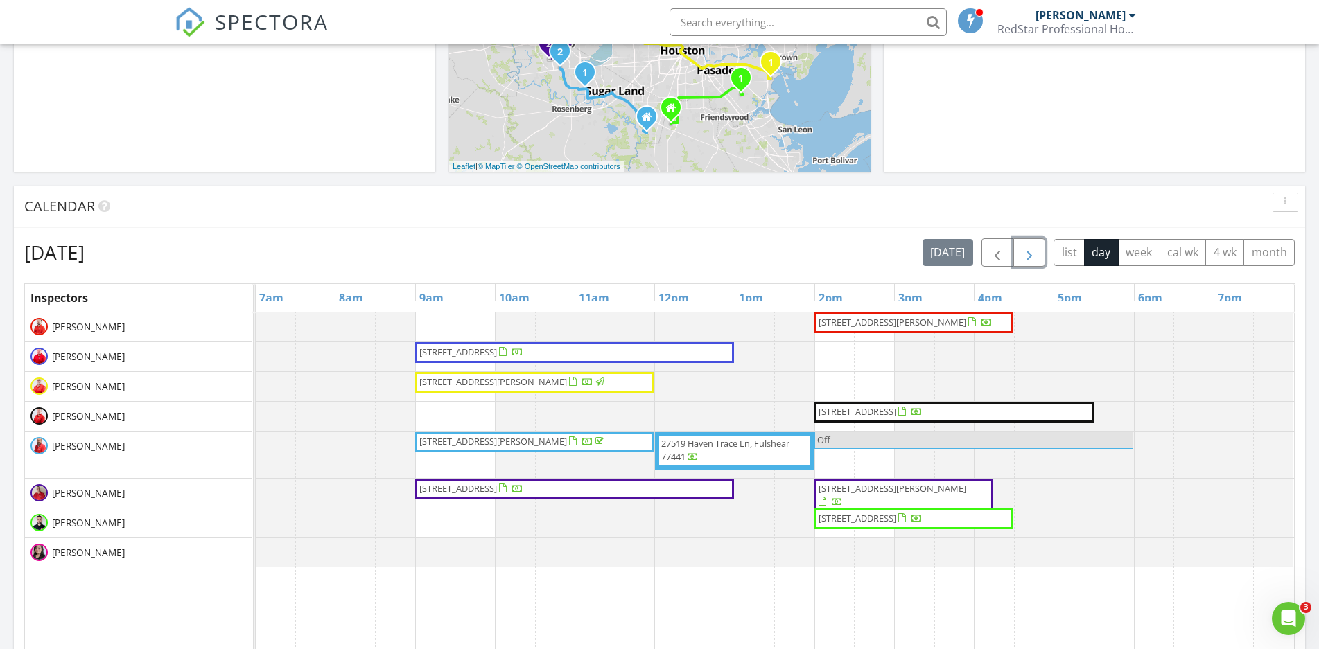
click at [1021, 250] on span "button" at bounding box center [1029, 253] width 17 height 17
